Goal: Information Seeking & Learning: Learn about a topic

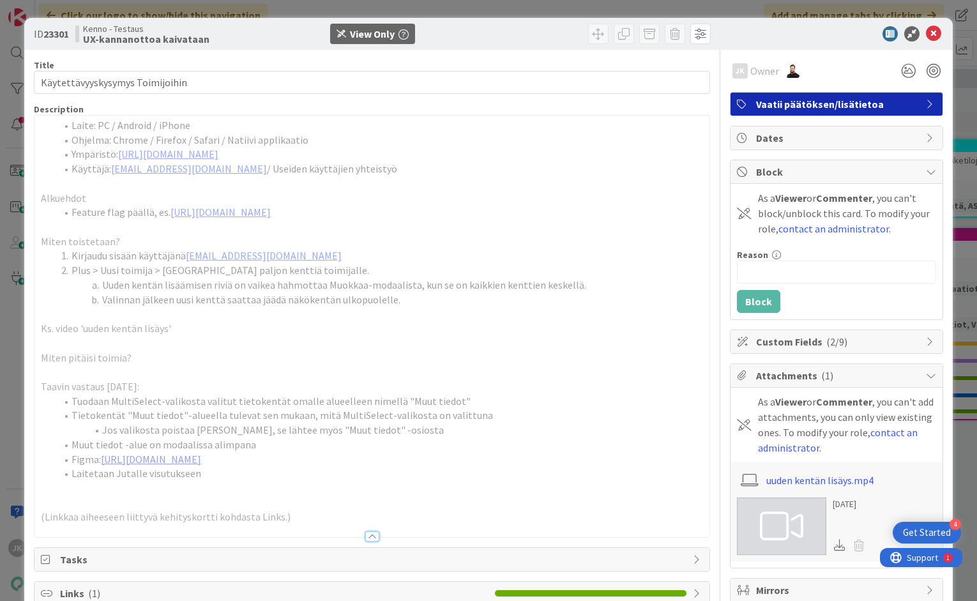
click at [201, 460] on link "https://www.figma.com/design/tVrM7F0dWYQn47os8szCQo/Teht%C3%A4v%C3%A4t-ja-kiint…" at bounding box center [151, 459] width 100 height 13
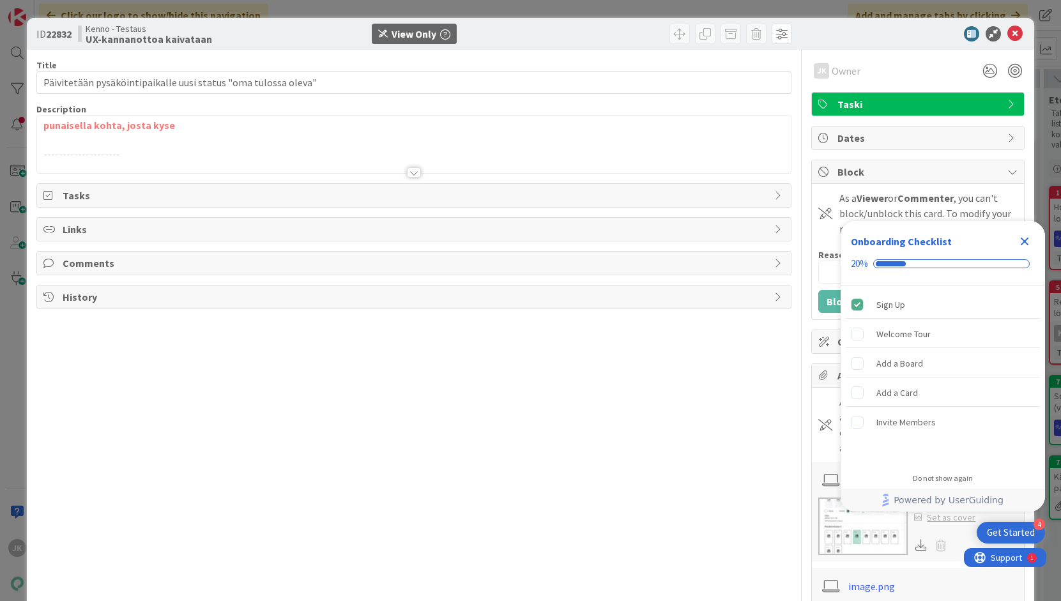
click at [414, 169] on div at bounding box center [414, 172] width 14 height 10
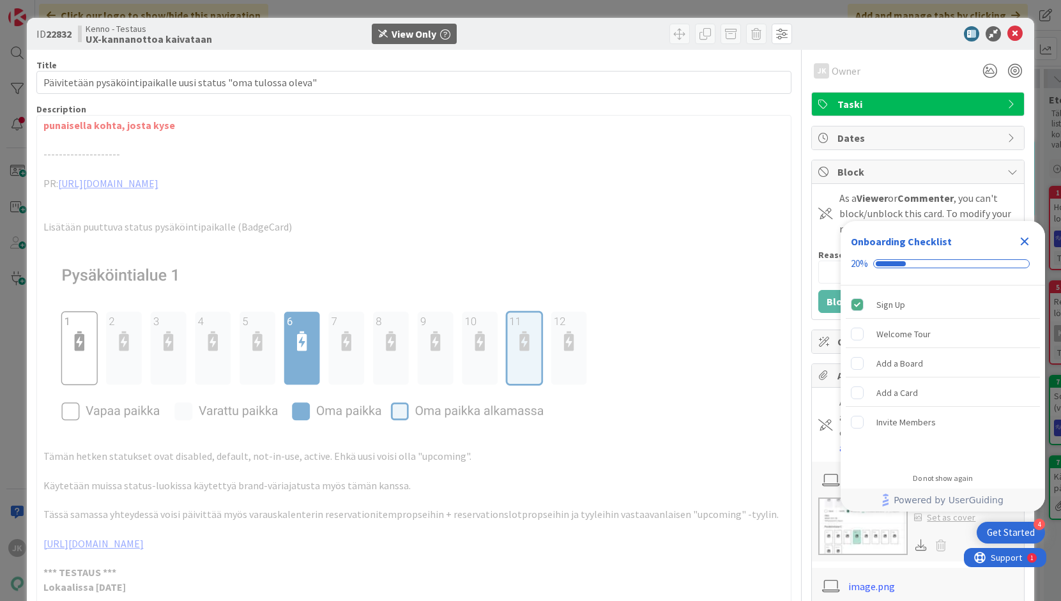
click at [1026, 243] on icon "Close Checklist" at bounding box center [1025, 242] width 8 height 8
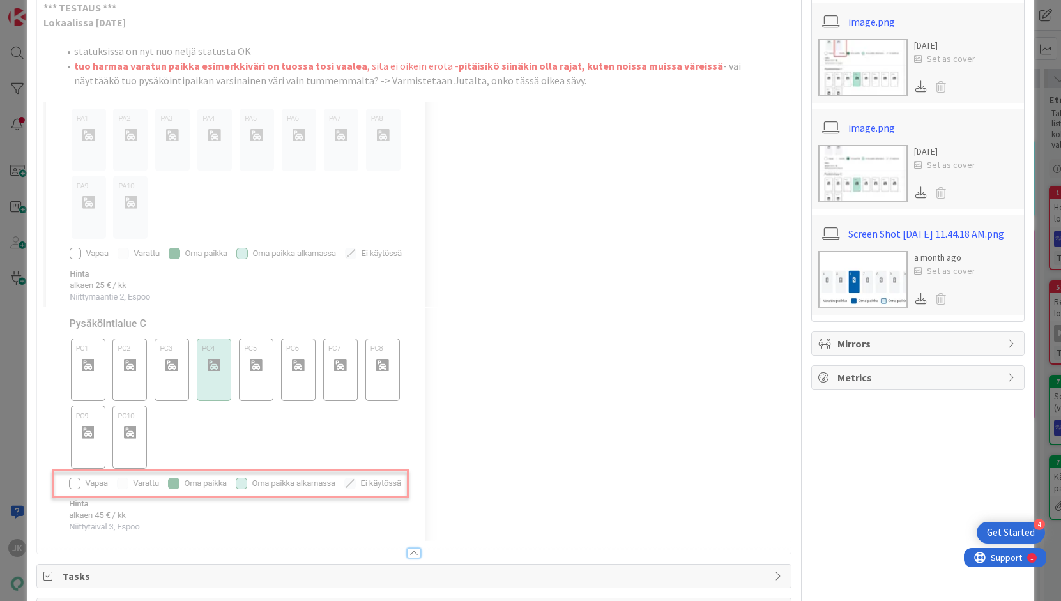
scroll to position [537, 0]
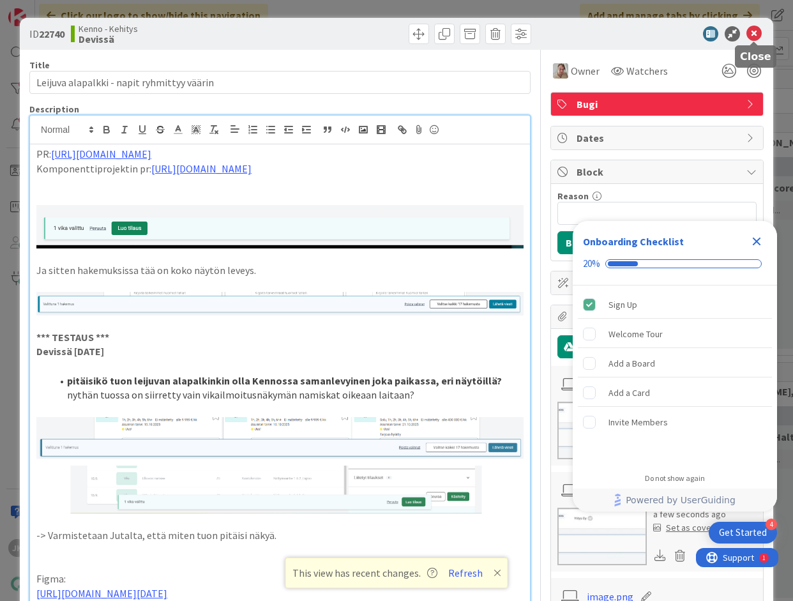
click at [759, 37] on icon at bounding box center [754, 33] width 15 height 15
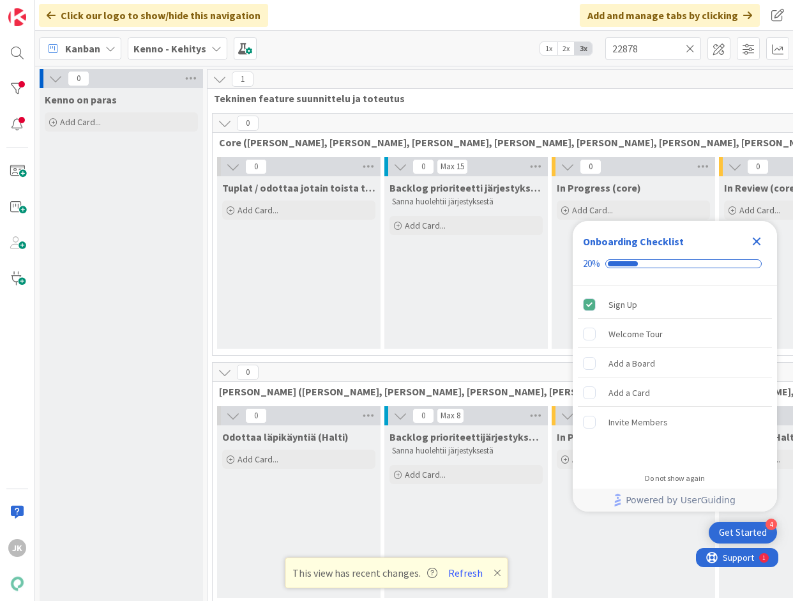
click at [173, 52] on b "Kenno - Kehitys" at bounding box center [169, 48] width 73 height 13
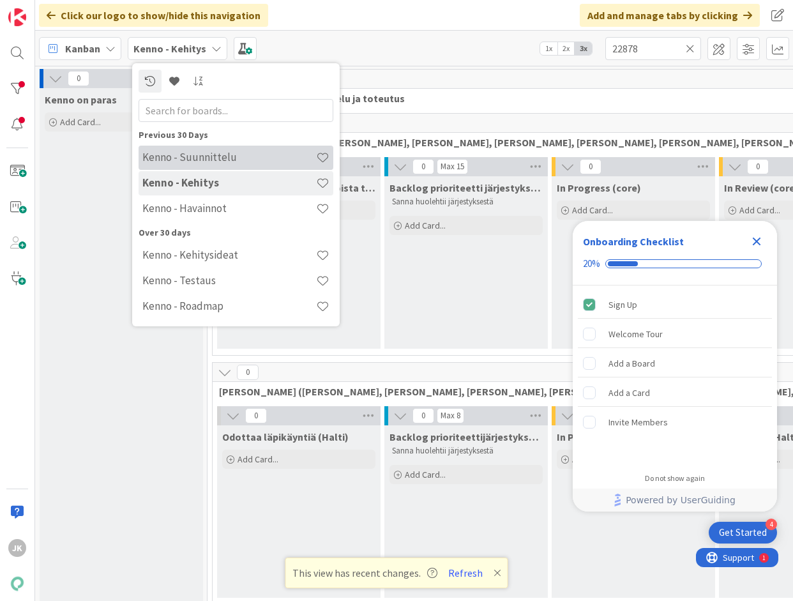
click at [203, 155] on h4 "Kenno - Suunnittelu" at bounding box center [229, 157] width 174 height 13
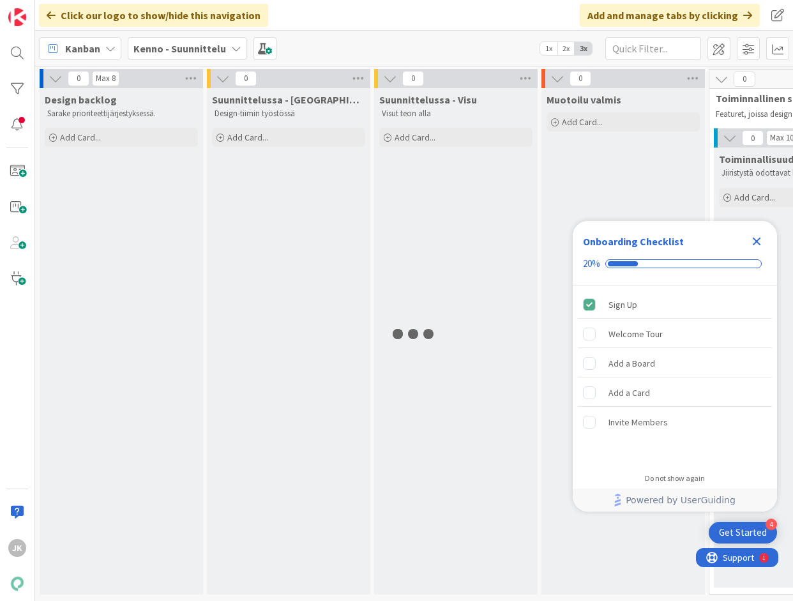
click at [753, 243] on icon "Close Checklist" at bounding box center [756, 241] width 15 height 15
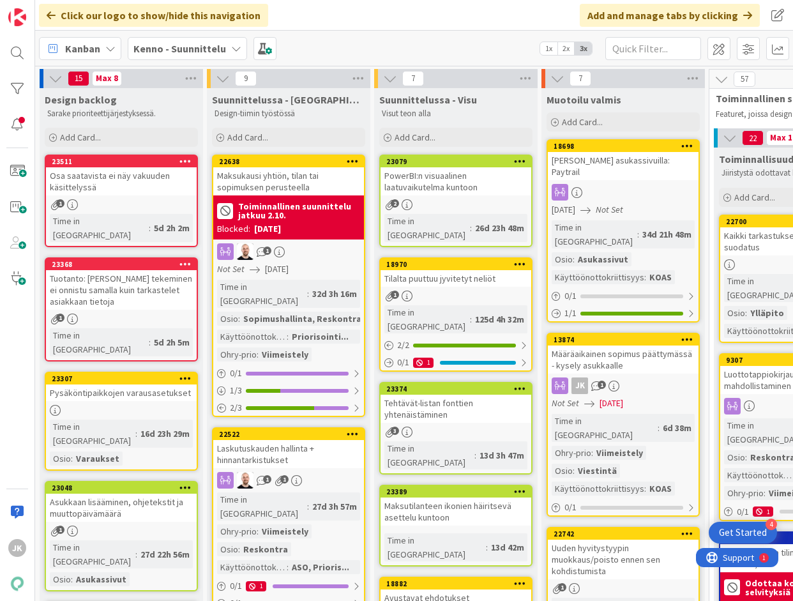
click at [453, 270] on div "Tilalta puuttuu jyvitetyt neliöt" at bounding box center [456, 278] width 151 height 17
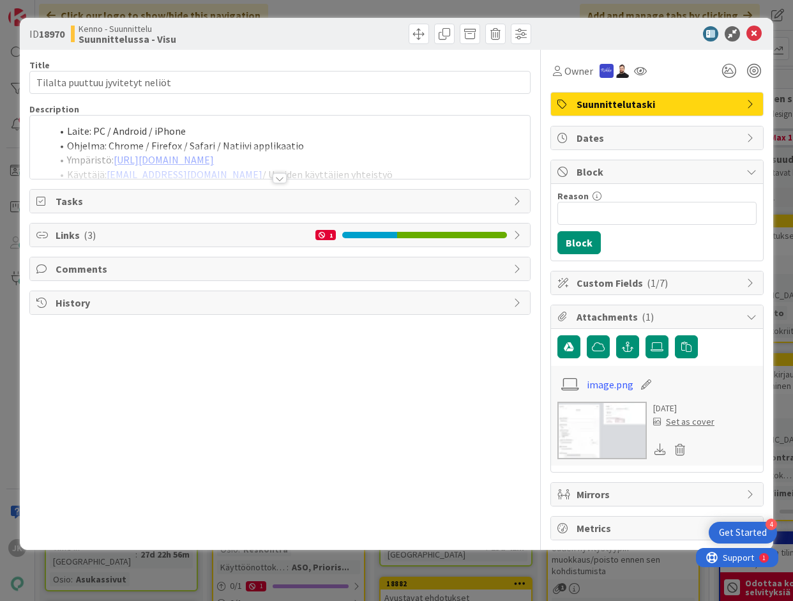
click at [282, 178] on div at bounding box center [280, 178] width 14 height 10
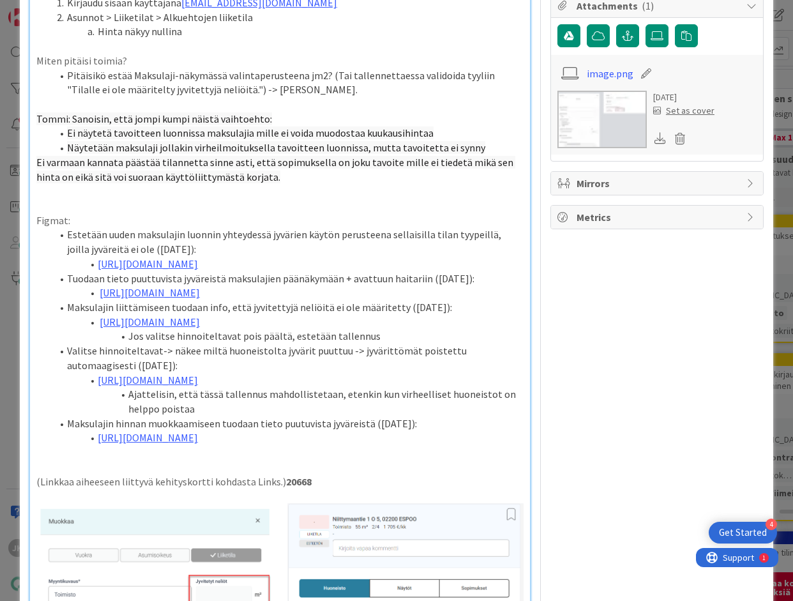
scroll to position [381, 0]
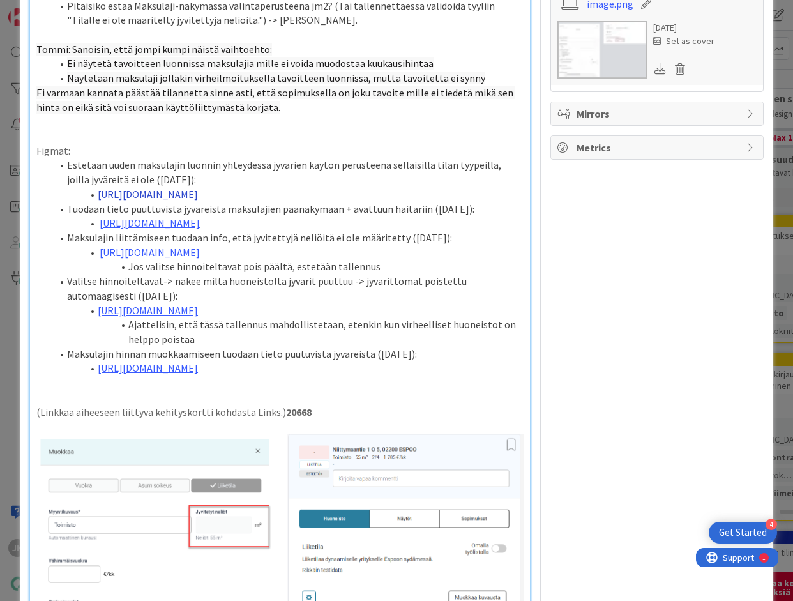
click at [198, 197] on link "[URL][DOMAIN_NAME]" at bounding box center [148, 194] width 100 height 13
click at [238, 232] on link "[URL][DOMAIN_NAME]" at bounding box center [252, 233] width 88 height 17
click at [125, 229] on link "[URL][DOMAIN_NAME]" at bounding box center [150, 223] width 100 height 13
click at [180, 192] on link "[URL][DOMAIN_NAME]" at bounding box center [148, 194] width 100 height 13
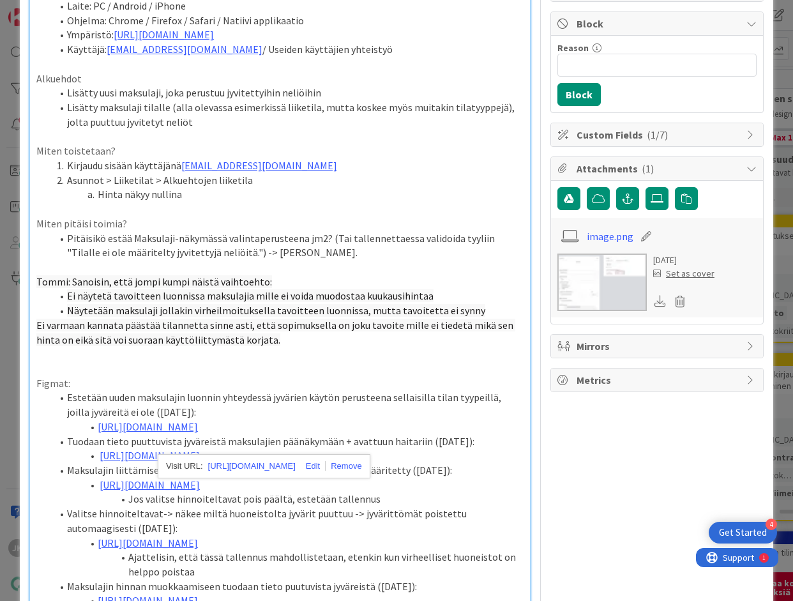
scroll to position [144, 0]
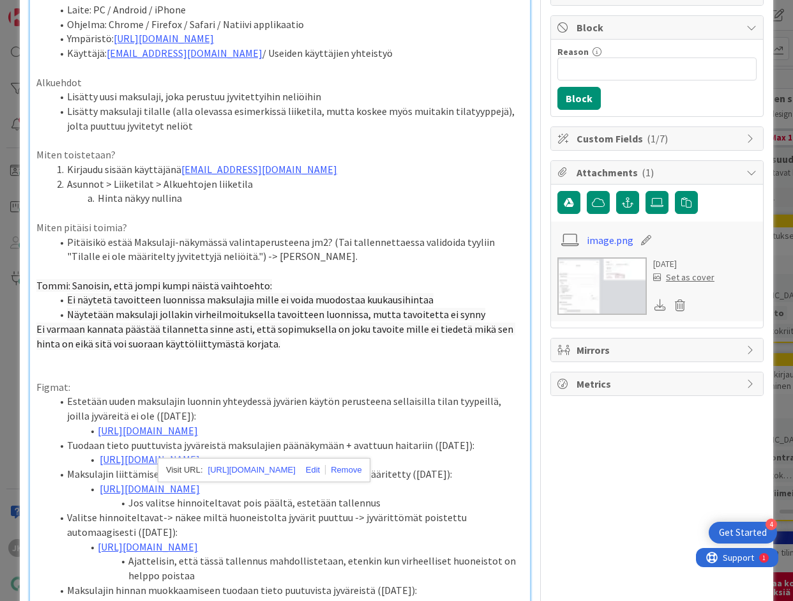
click at [271, 353] on p at bounding box center [279, 358] width 487 height 15
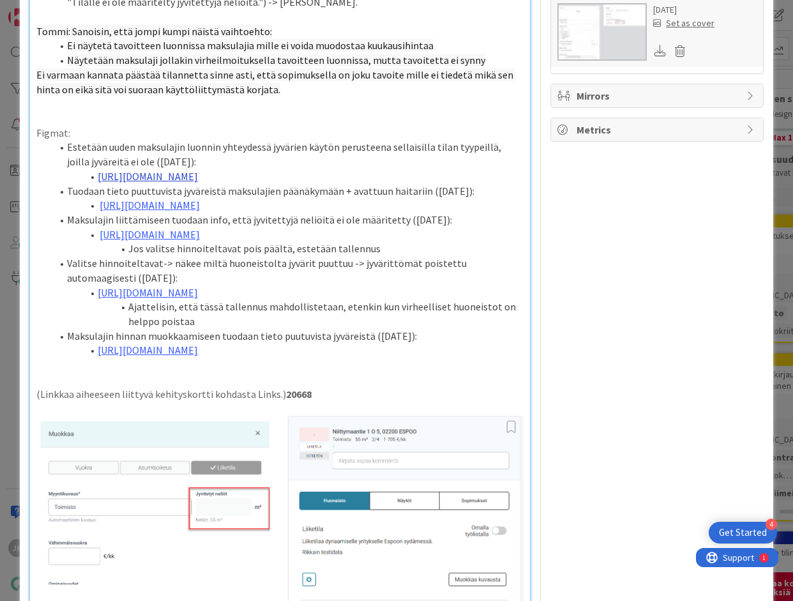
scroll to position [400, 0]
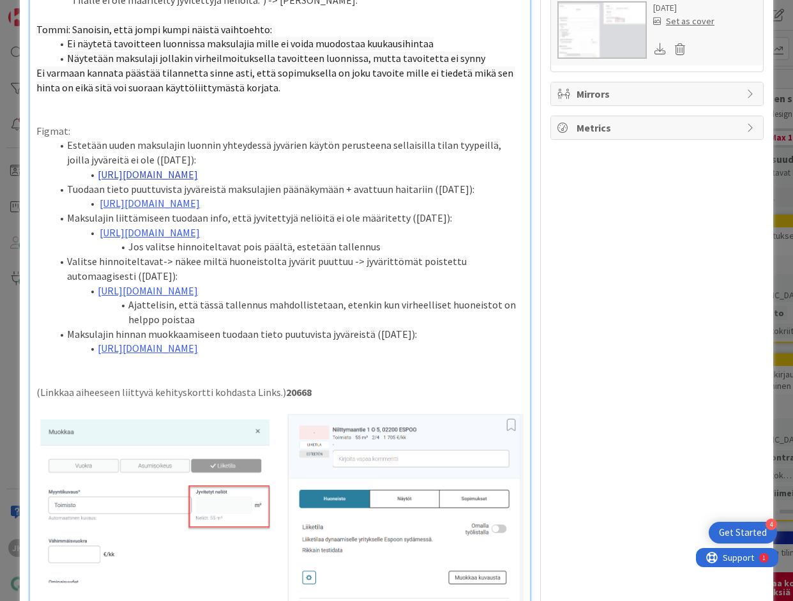
click at [198, 176] on link "[URL][DOMAIN_NAME]" at bounding box center [148, 174] width 100 height 13
click at [270, 217] on link "[URL][DOMAIN_NAME]" at bounding box center [252, 214] width 88 height 17
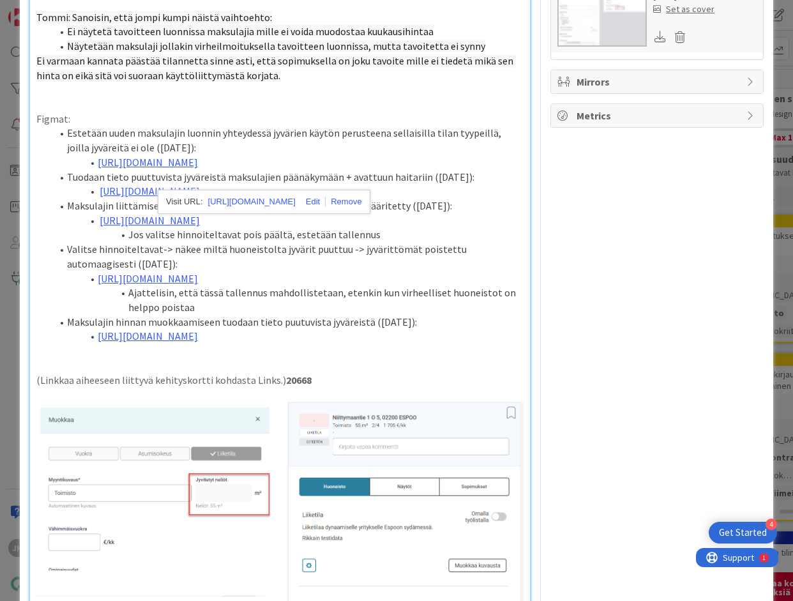
scroll to position [404, 0]
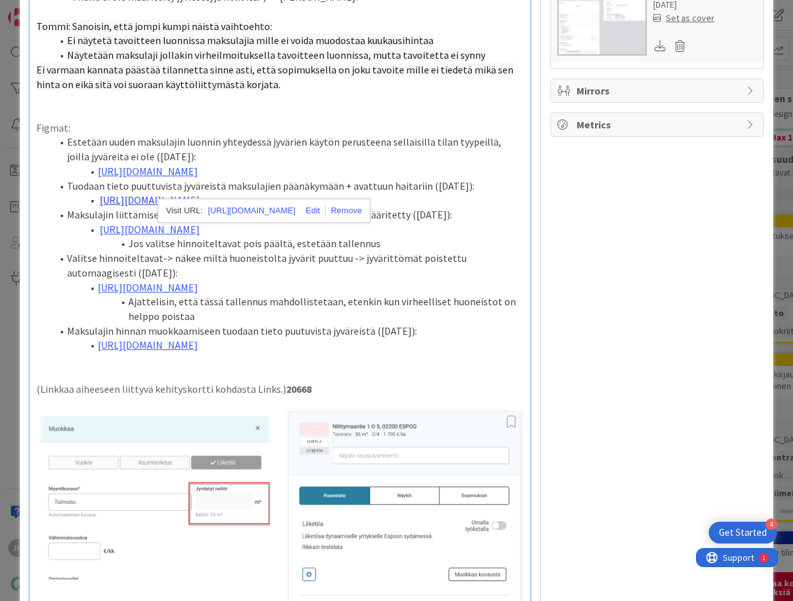
click at [121, 206] on link "[URL][DOMAIN_NAME]" at bounding box center [150, 200] width 100 height 13
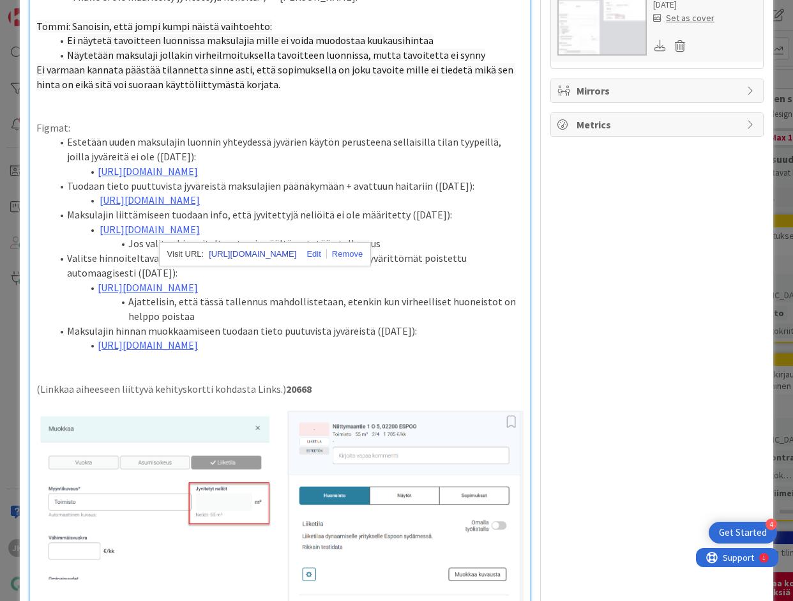
click at [266, 251] on link "[URL][DOMAIN_NAME]" at bounding box center [253, 254] width 88 height 17
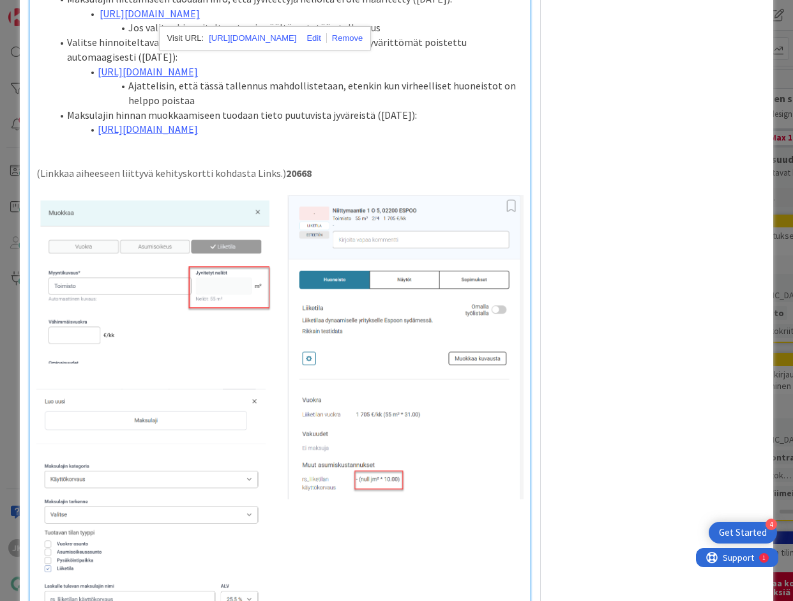
scroll to position [630, 0]
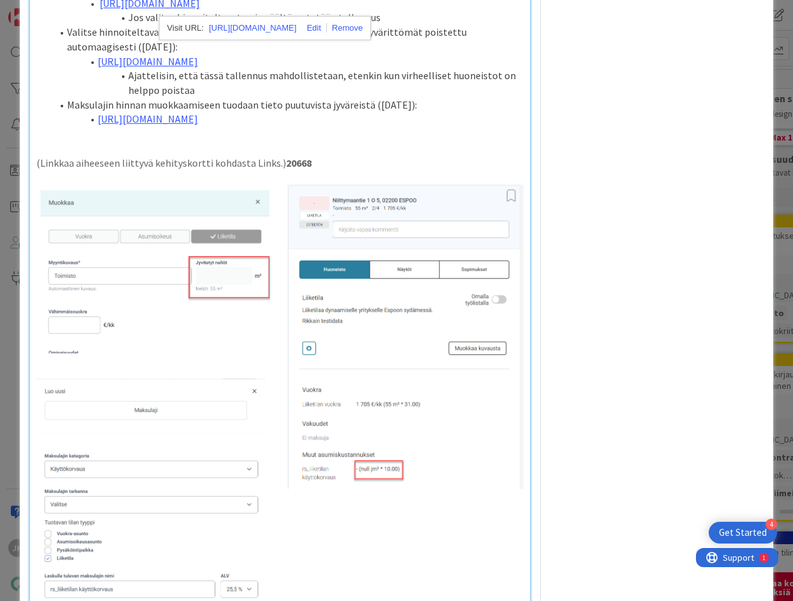
click at [294, 156] on p at bounding box center [279, 148] width 487 height 15
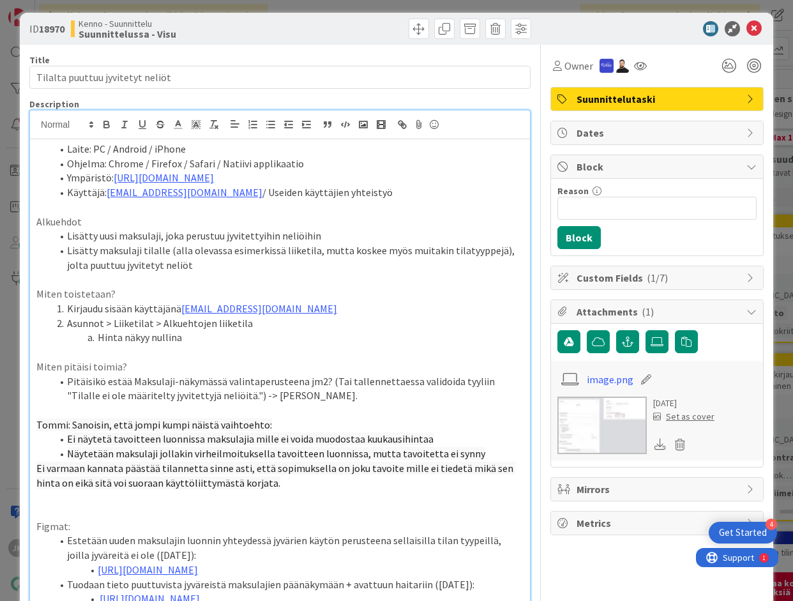
scroll to position [0, 0]
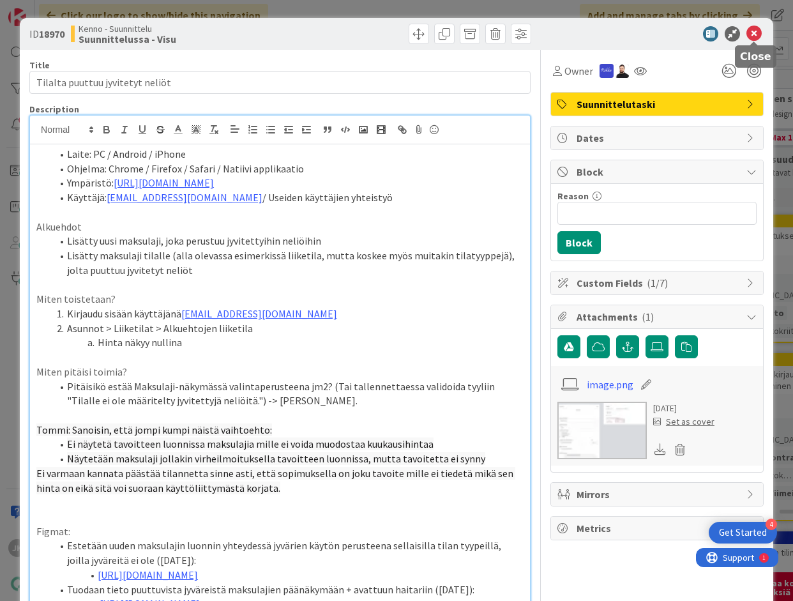
click at [756, 35] on icon at bounding box center [754, 33] width 15 height 15
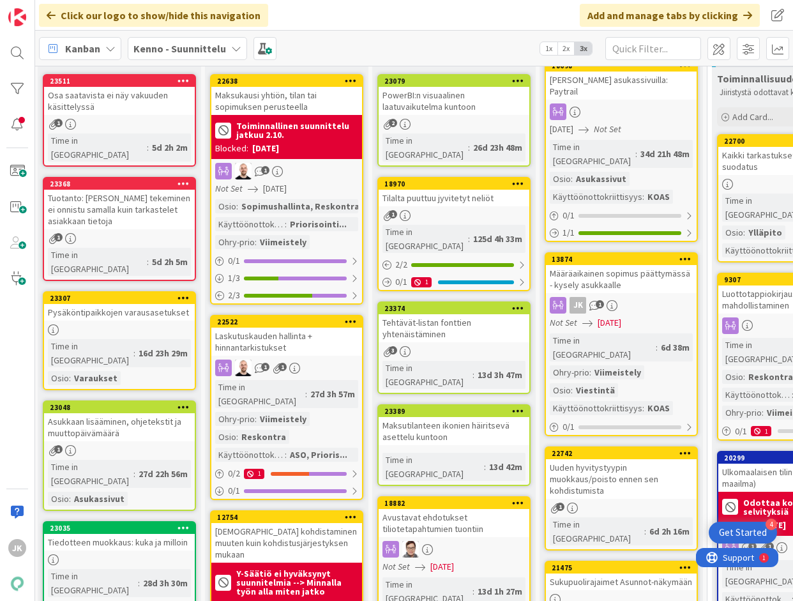
scroll to position [3, 2]
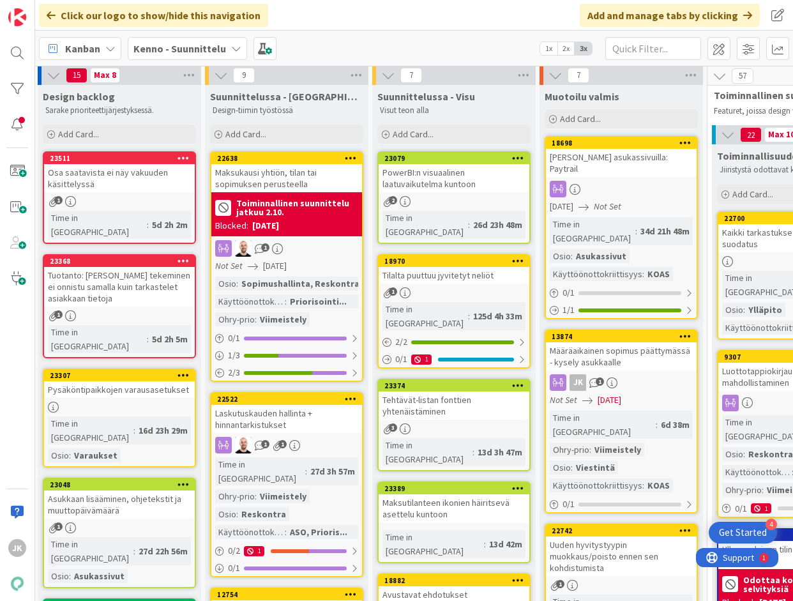
click at [450, 267] on div "Tilalta puuttuu jyvitetyt neliöt" at bounding box center [454, 275] width 151 height 17
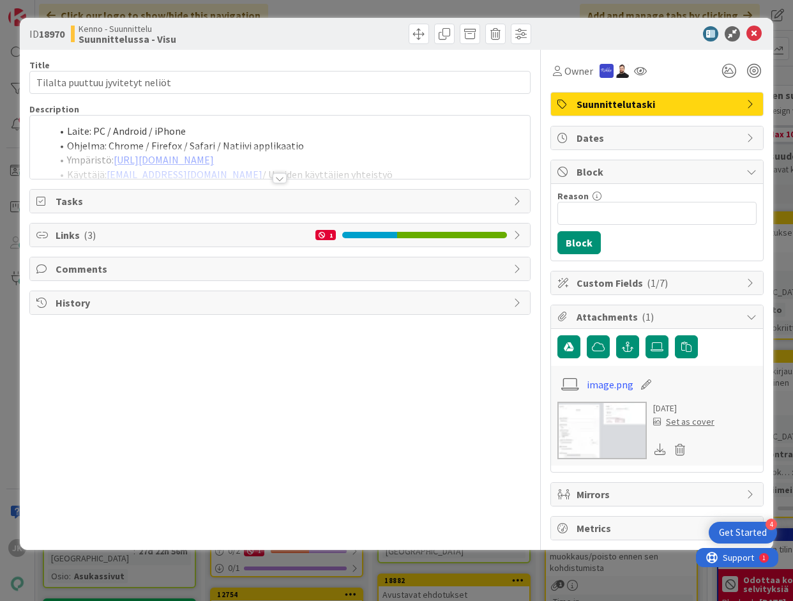
click at [281, 179] on div at bounding box center [280, 178] width 14 height 10
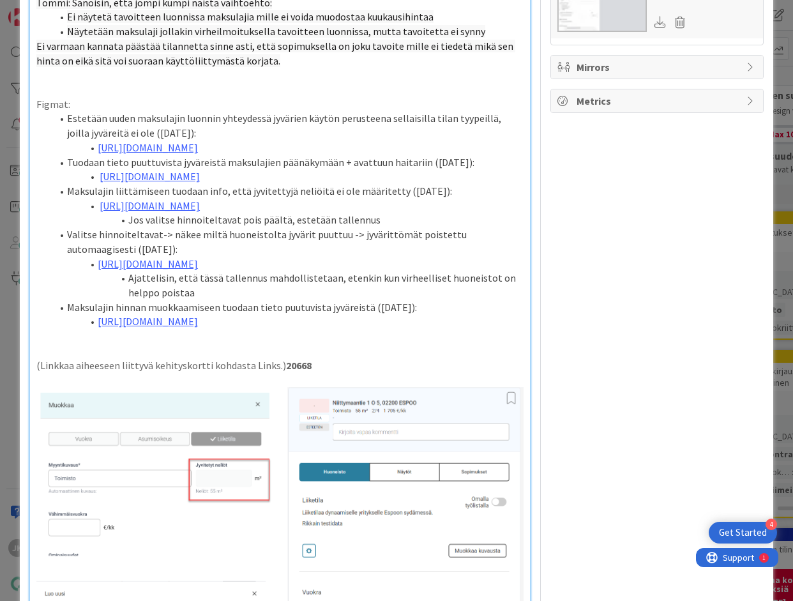
scroll to position [419, 0]
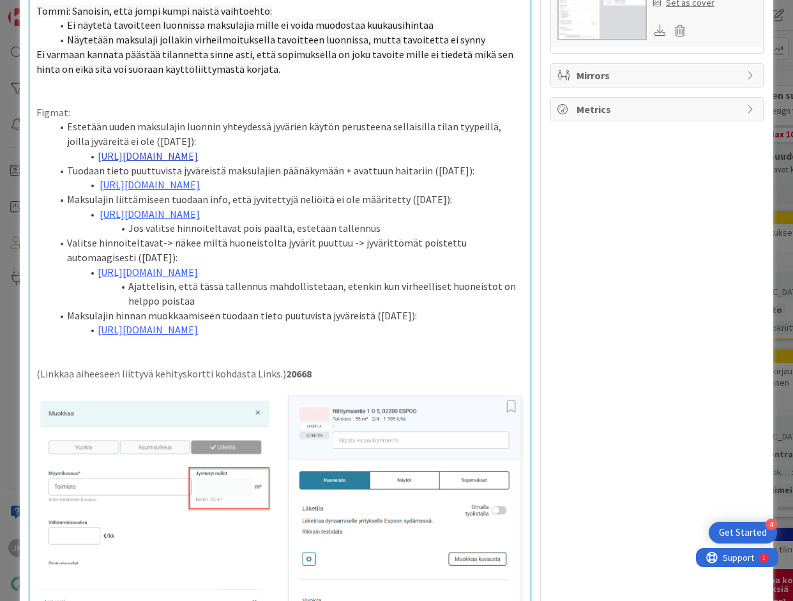
click at [198, 158] on link "[URL][DOMAIN_NAME]" at bounding box center [148, 155] width 100 height 13
click at [223, 192] on link "[URL][DOMAIN_NAME]" at bounding box center [252, 195] width 88 height 17
click at [293, 352] on p at bounding box center [279, 344] width 487 height 15
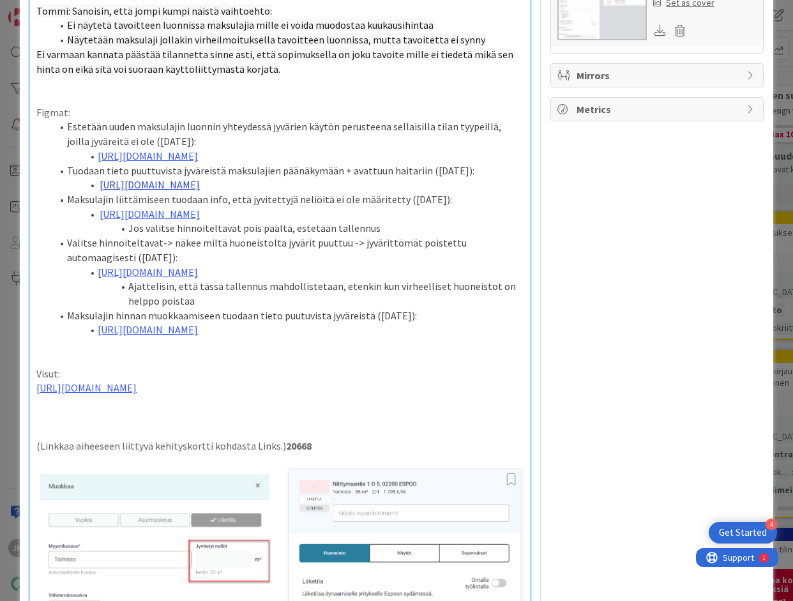
click at [137, 191] on link "[URL][DOMAIN_NAME]" at bounding box center [150, 184] width 100 height 13
click at [244, 238] on link "[URL][DOMAIN_NAME]" at bounding box center [253, 239] width 88 height 17
click at [210, 395] on p "[URL][DOMAIN_NAME]" at bounding box center [279, 388] width 487 height 15
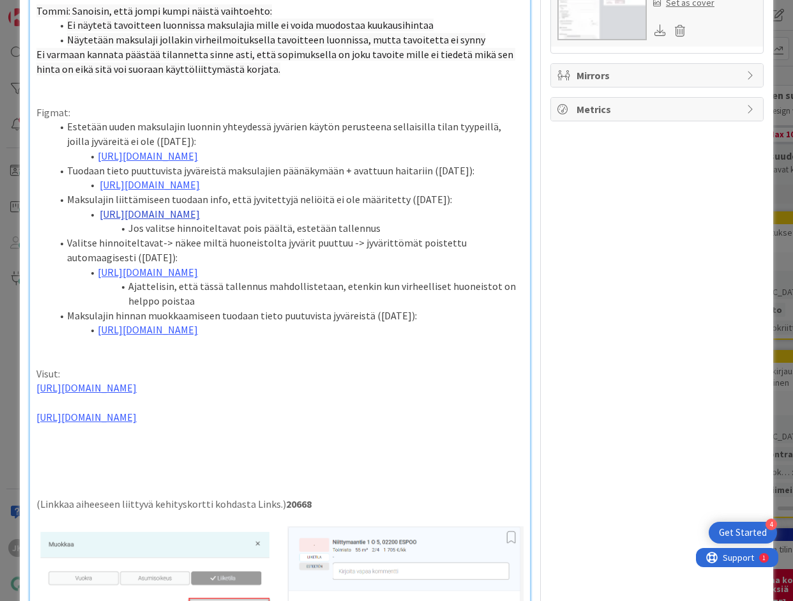
click at [137, 220] on link "[URL][DOMAIN_NAME]" at bounding box center [150, 214] width 100 height 13
click at [296, 287] on link "[URL][DOMAIN_NAME]" at bounding box center [253, 282] width 88 height 17
click at [204, 425] on p "[URL][DOMAIN_NAME]" at bounding box center [279, 417] width 487 height 15
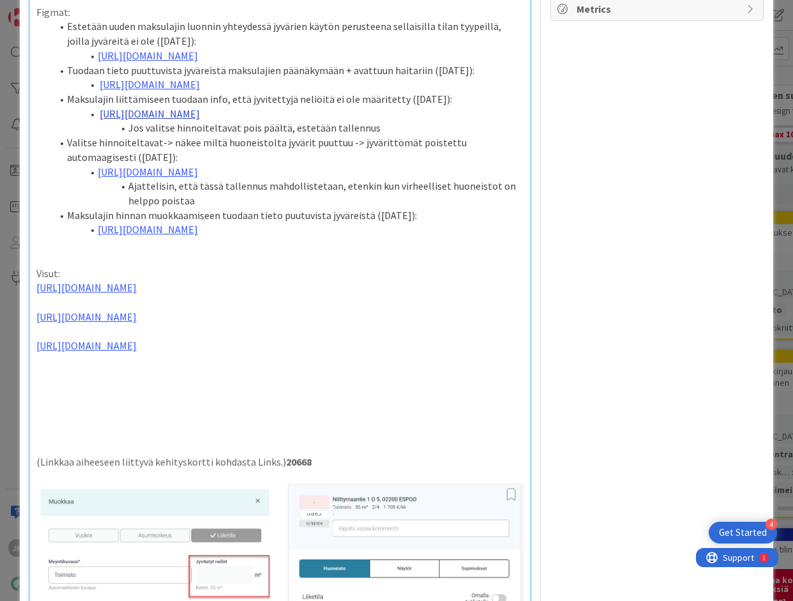
scroll to position [571, 0]
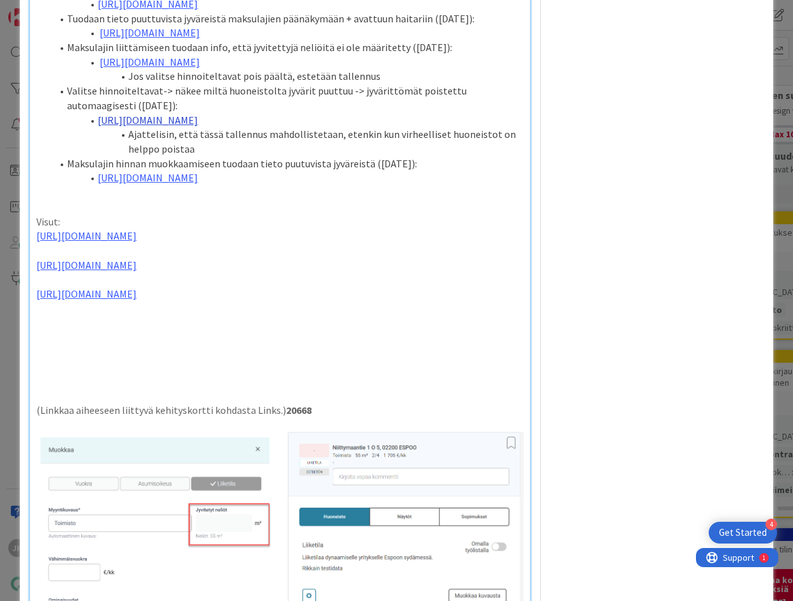
click at [150, 126] on link "[URL][DOMAIN_NAME]" at bounding box center [148, 120] width 100 height 13
click at [237, 197] on link "[URL][DOMAIN_NAME]" at bounding box center [252, 202] width 88 height 17
click at [113, 331] on p at bounding box center [279, 323] width 487 height 15
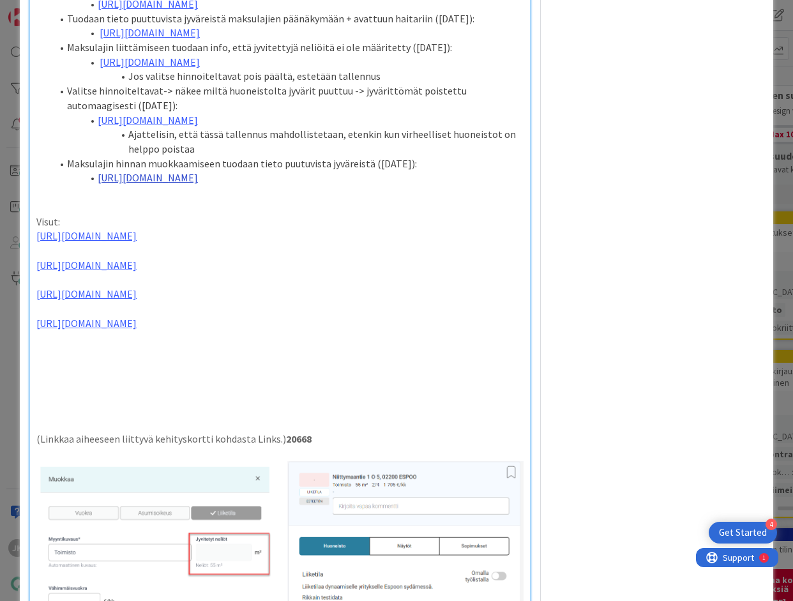
click at [145, 184] on link "[URL][DOMAIN_NAME]" at bounding box center [148, 177] width 100 height 13
click at [236, 275] on link "[URL][DOMAIN_NAME]" at bounding box center [252, 275] width 88 height 17
click at [194, 345] on p at bounding box center [279, 337] width 487 height 15
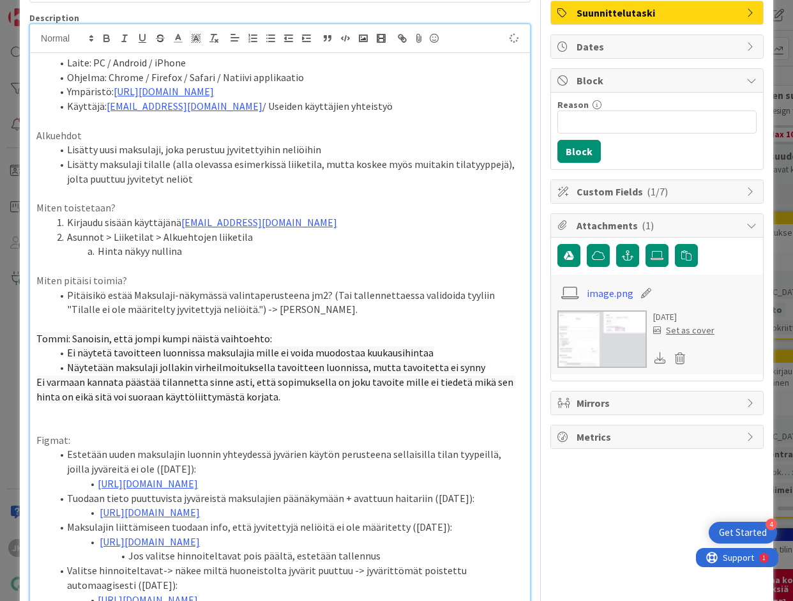
scroll to position [0, 0]
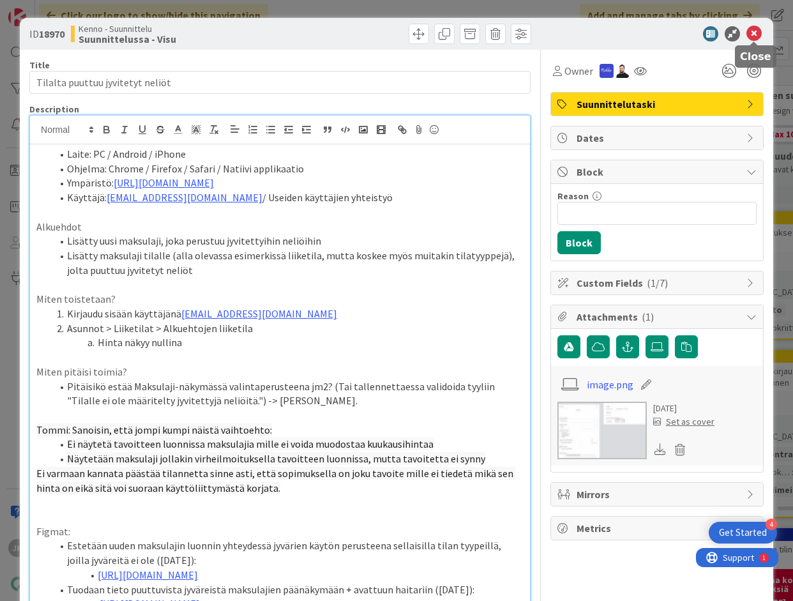
click at [755, 33] on icon at bounding box center [754, 33] width 15 height 15
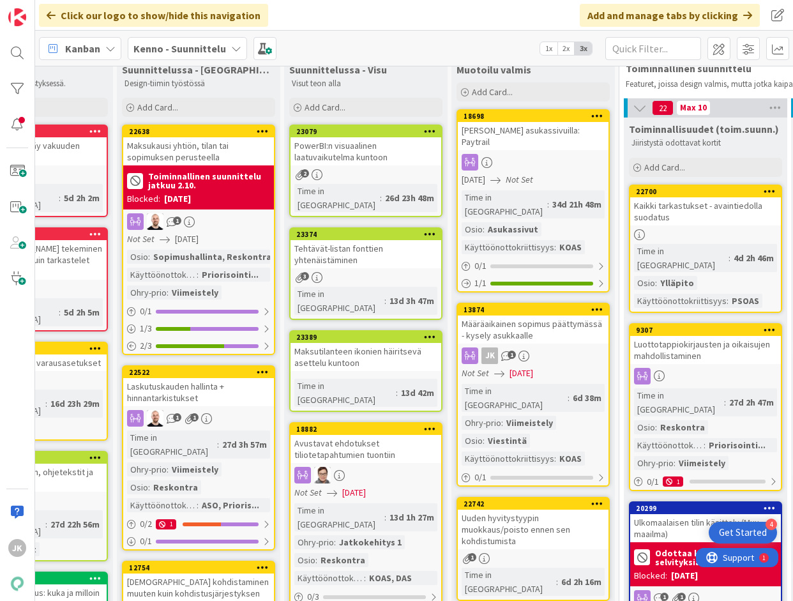
scroll to position [4, 90]
